Goal: Task Accomplishment & Management: Use online tool/utility

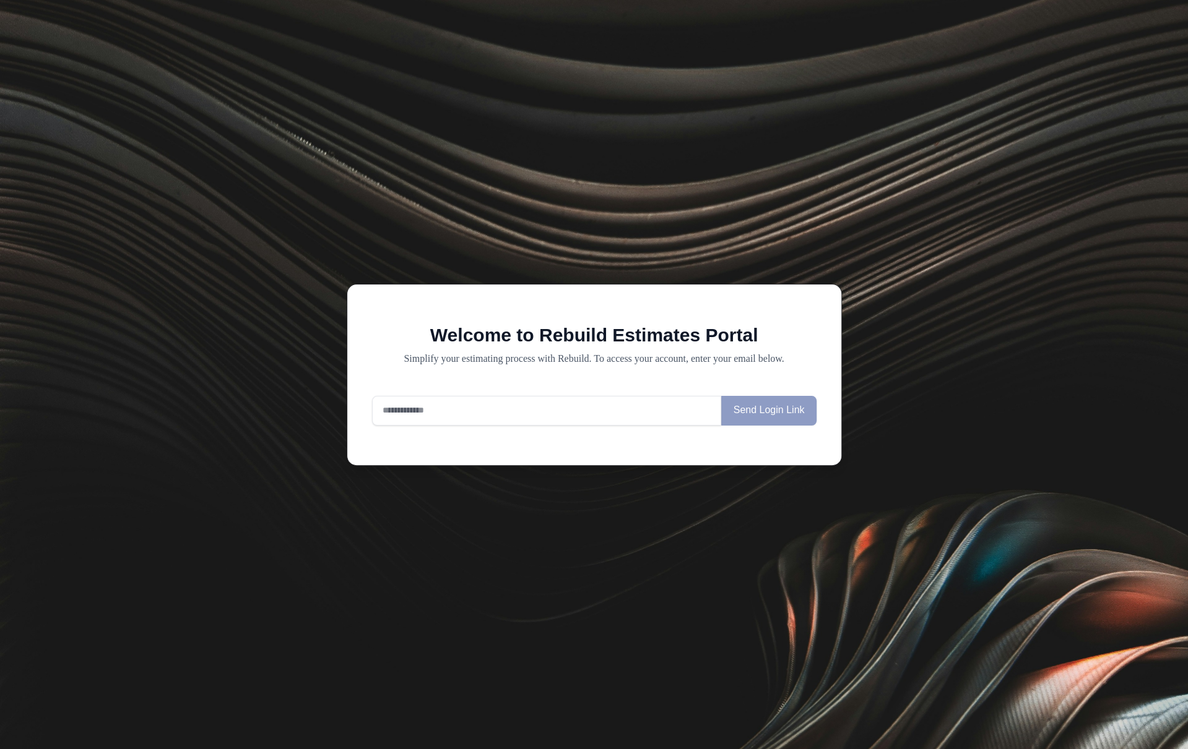
click at [499, 405] on input "email" at bounding box center [547, 411] width 350 height 30
type input "**********"
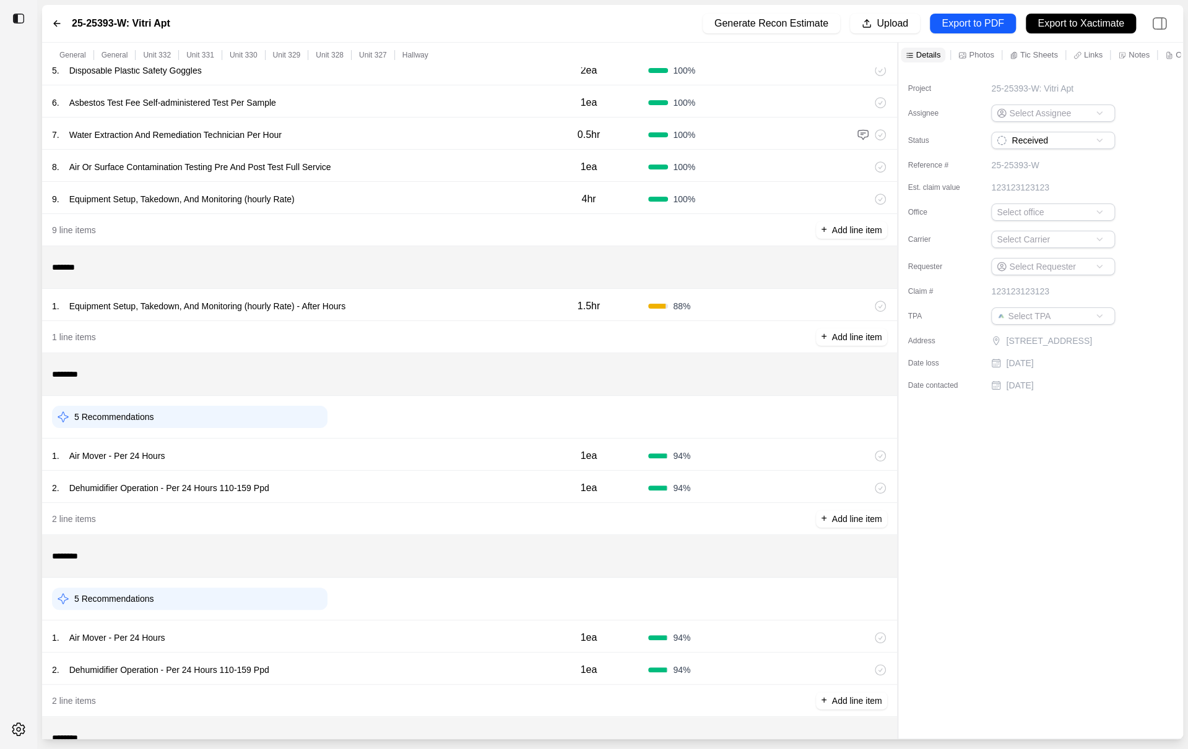
scroll to position [401, 0]
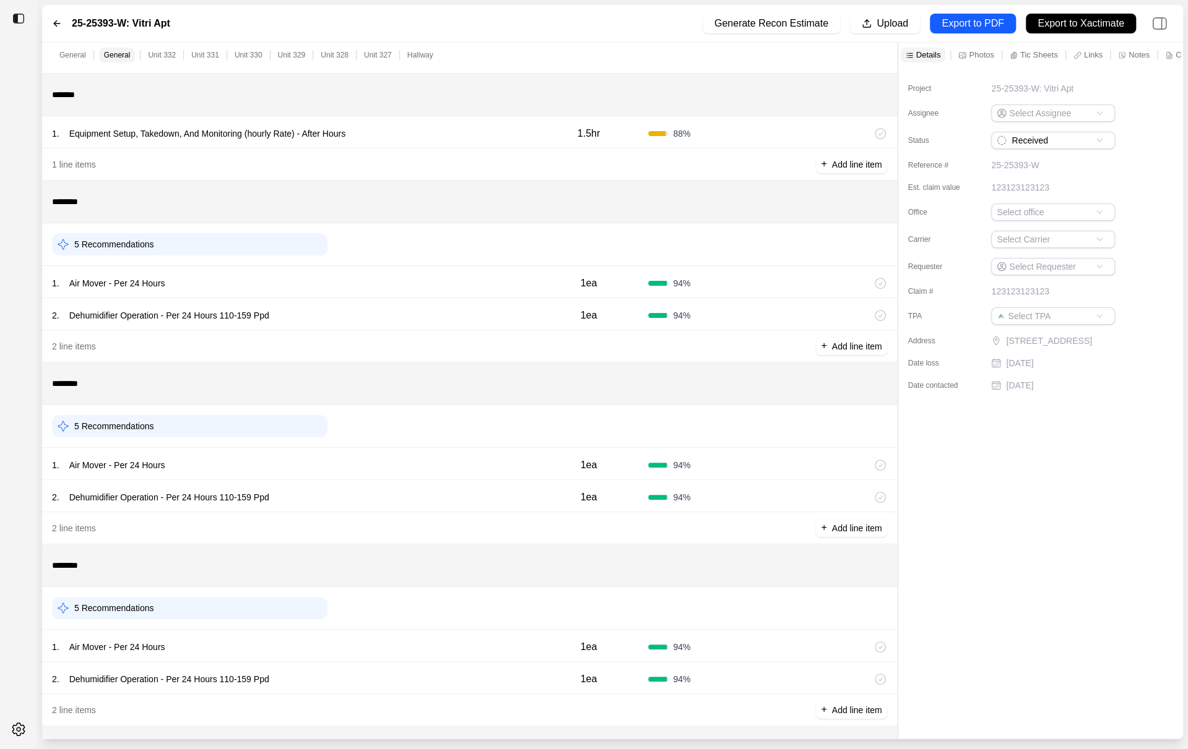
click at [400, 477] on div "1 . Air Mover - Per 24 Hours 1ea 94 %" at bounding box center [469, 464] width 855 height 32
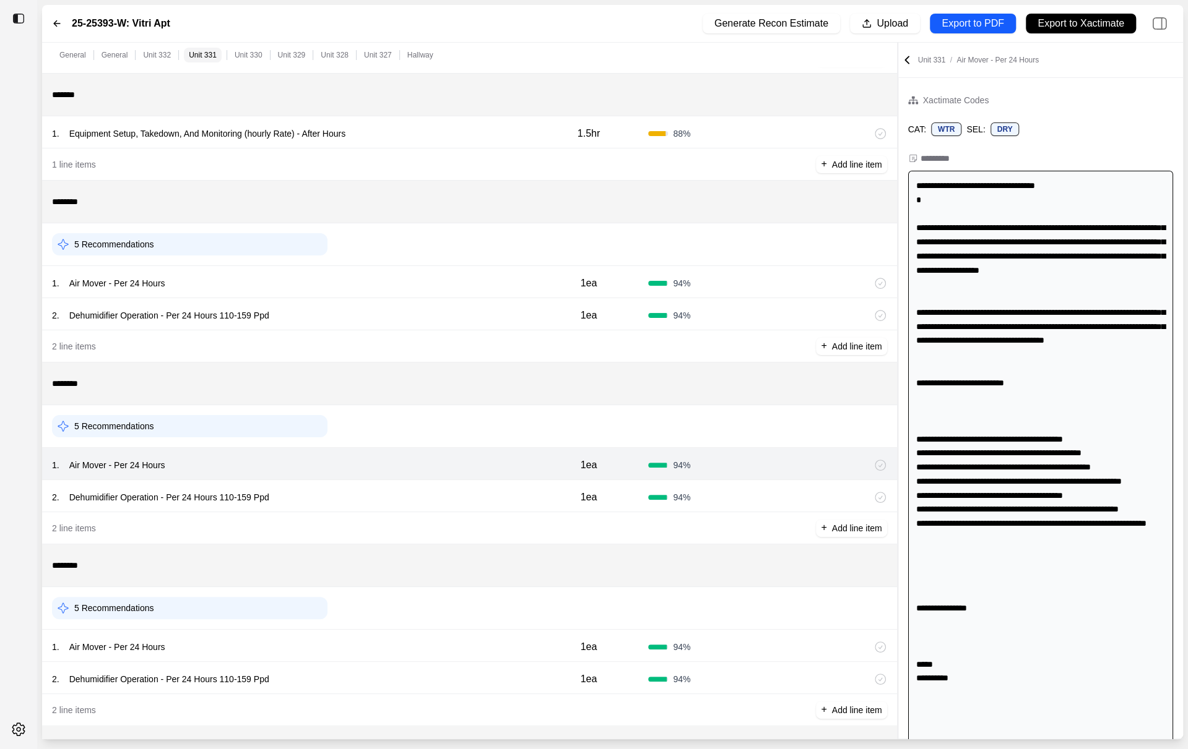
click at [400, 498] on div "2 . Dehumidifier Operation - Per 24 Hours 110-159 Ppd" at bounding box center [290, 497] width 477 height 17
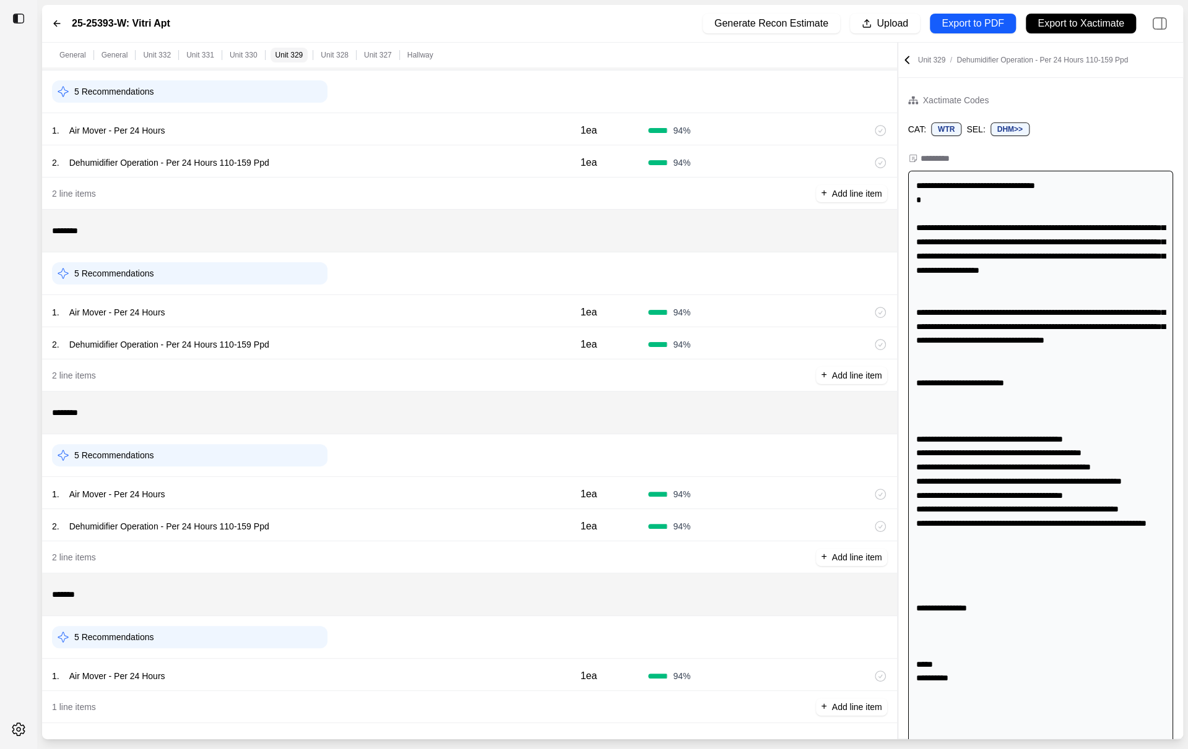
scroll to position [187, 0]
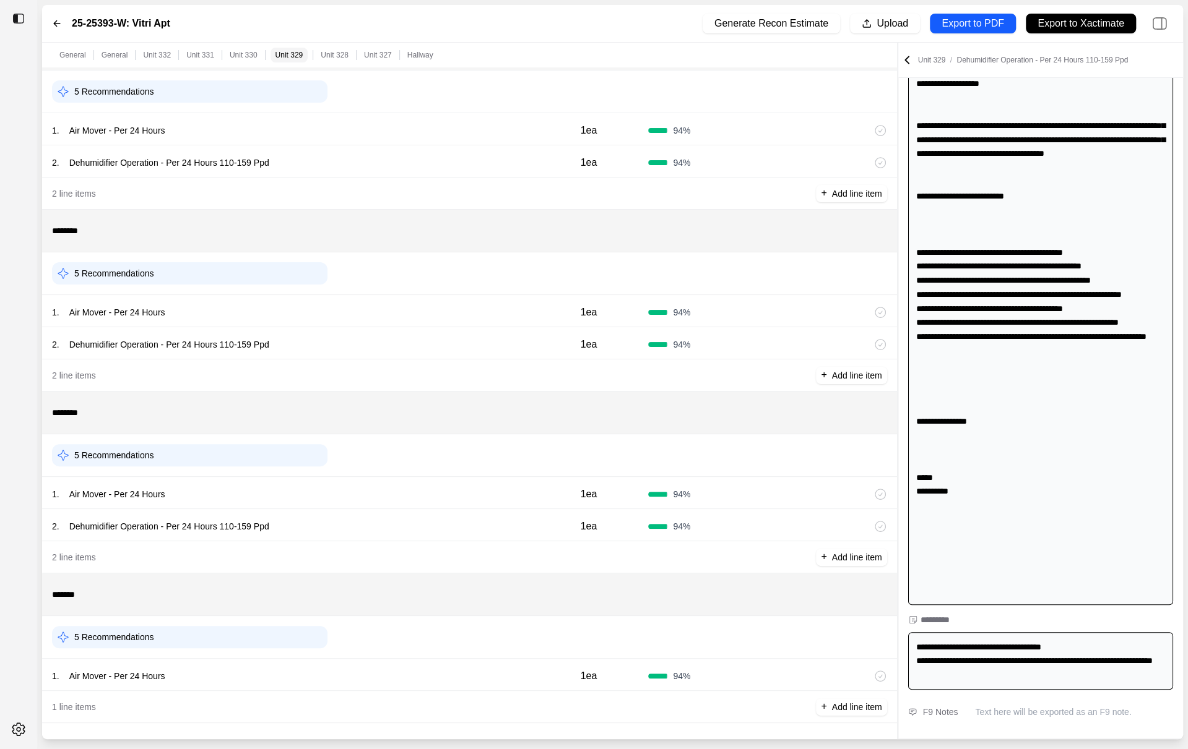
click at [909, 54] on icon at bounding box center [906, 60] width 12 height 12
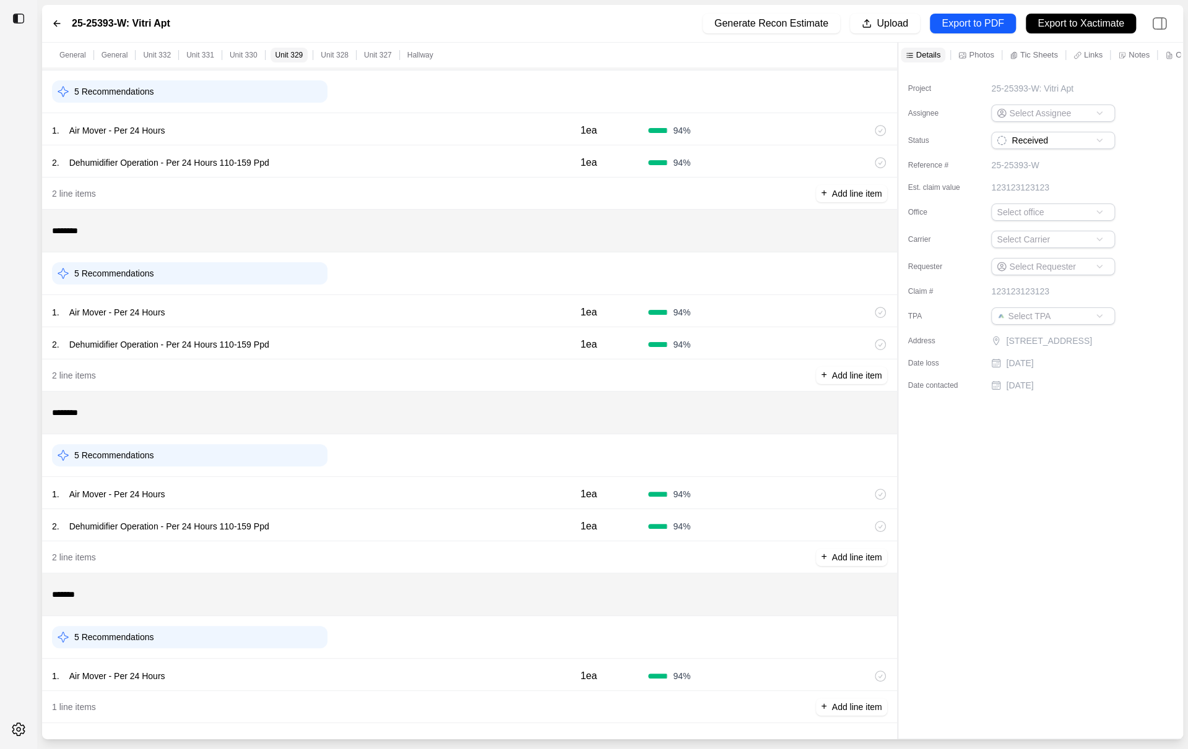
click at [979, 53] on p "Photos" at bounding box center [981, 55] width 25 height 11
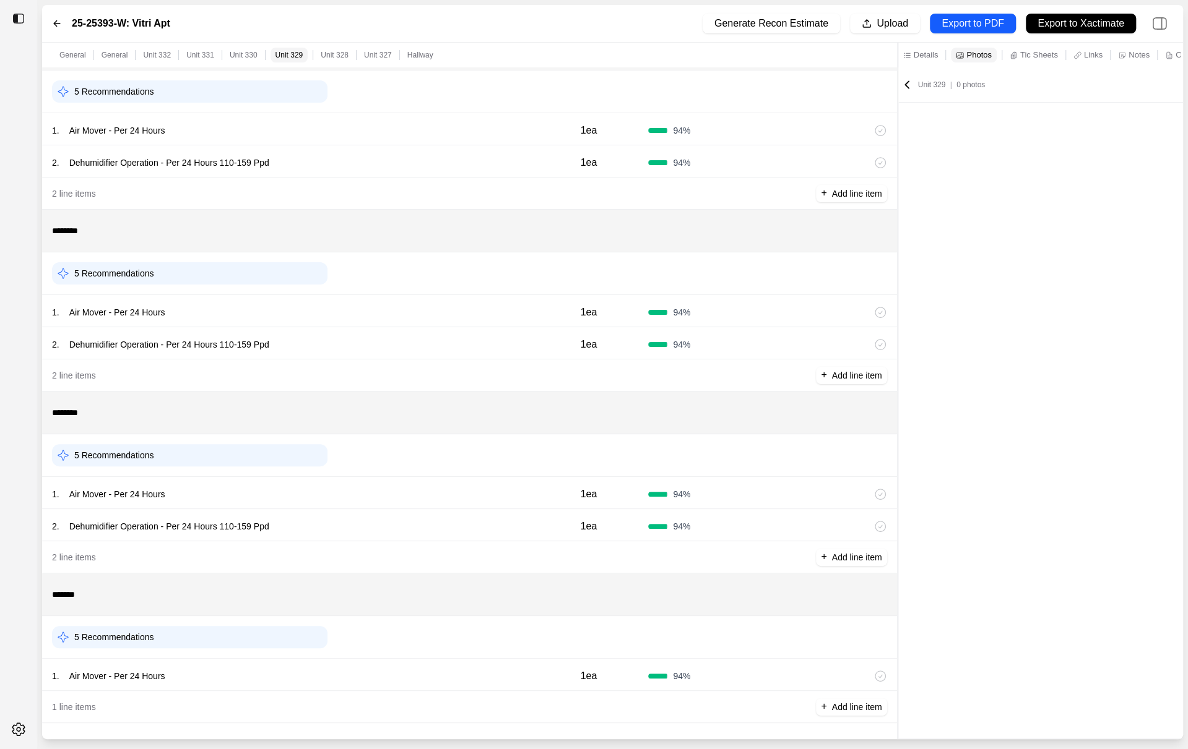
click at [1026, 53] on p "Tic Sheets" at bounding box center [1039, 55] width 38 height 11
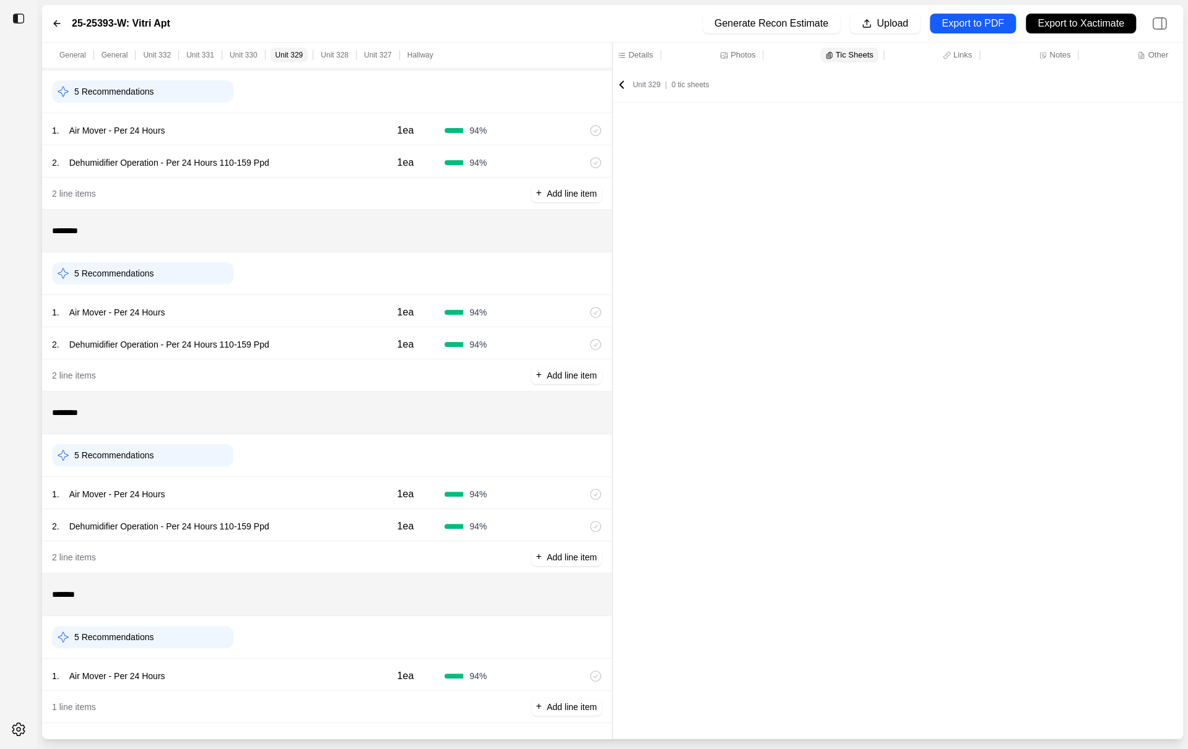
click at [574, 236] on div "General General Unit 332 Unit 331 Unit 330 Unit 329 Unit 328 Unit 327 Hallway *…" at bounding box center [612, 391] width 1141 height 697
click at [946, 51] on icon at bounding box center [947, 55] width 8 height 8
click at [839, 54] on p "Tic Sheets" at bounding box center [852, 55] width 38 height 11
click at [1042, 53] on icon at bounding box center [1043, 55] width 8 height 8
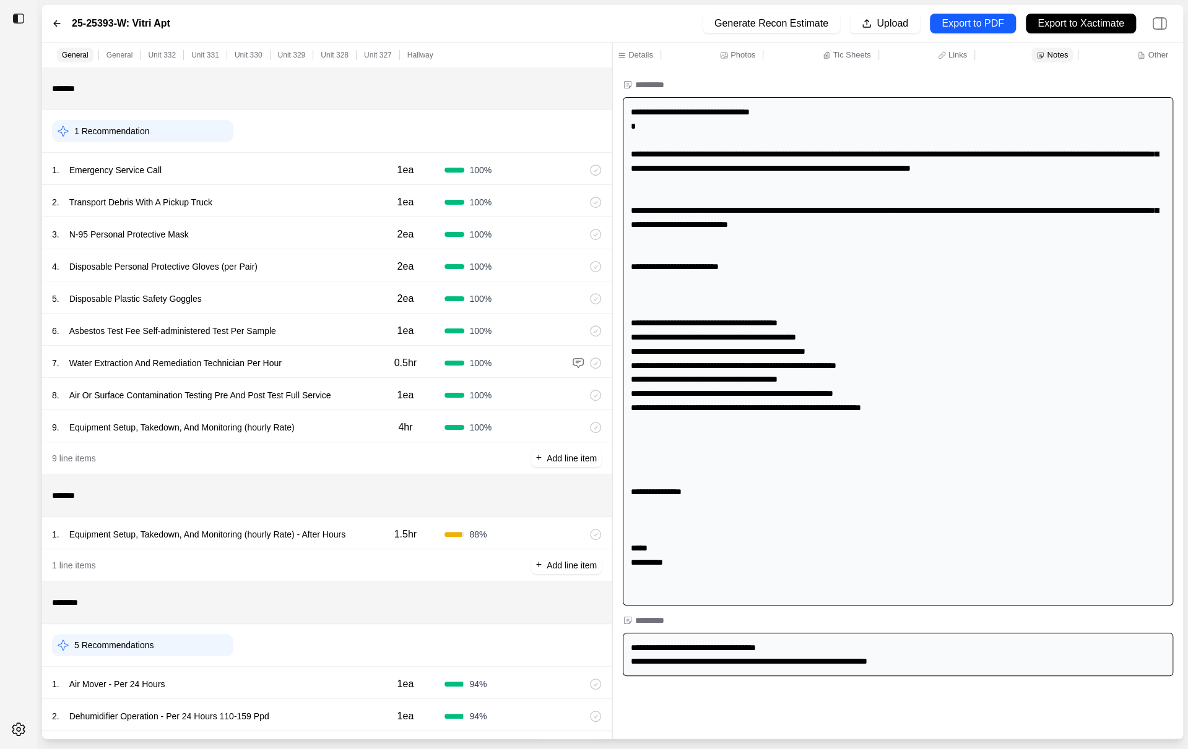
click at [336, 548] on div "******* 1 . Equipment Setup, Takedown, And Monitoring (hourly Rate) - After Hou…" at bounding box center [326, 528] width 569 height 107
click at [336, 543] on div "1 . Equipment Setup, Takedown, And Monitoring (hourly Rate) - After Hours 1.5hr…" at bounding box center [326, 533] width 569 height 32
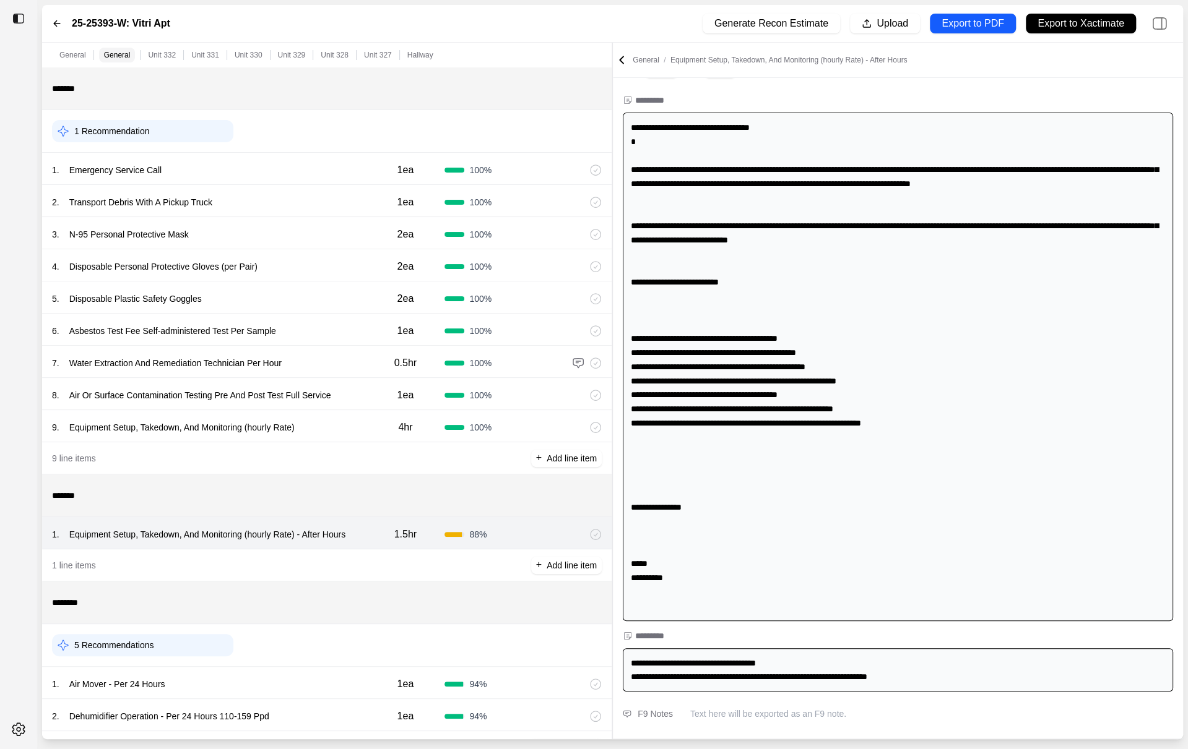
scroll to position [60, 0]
